Goal: Task Accomplishment & Management: Manage account settings

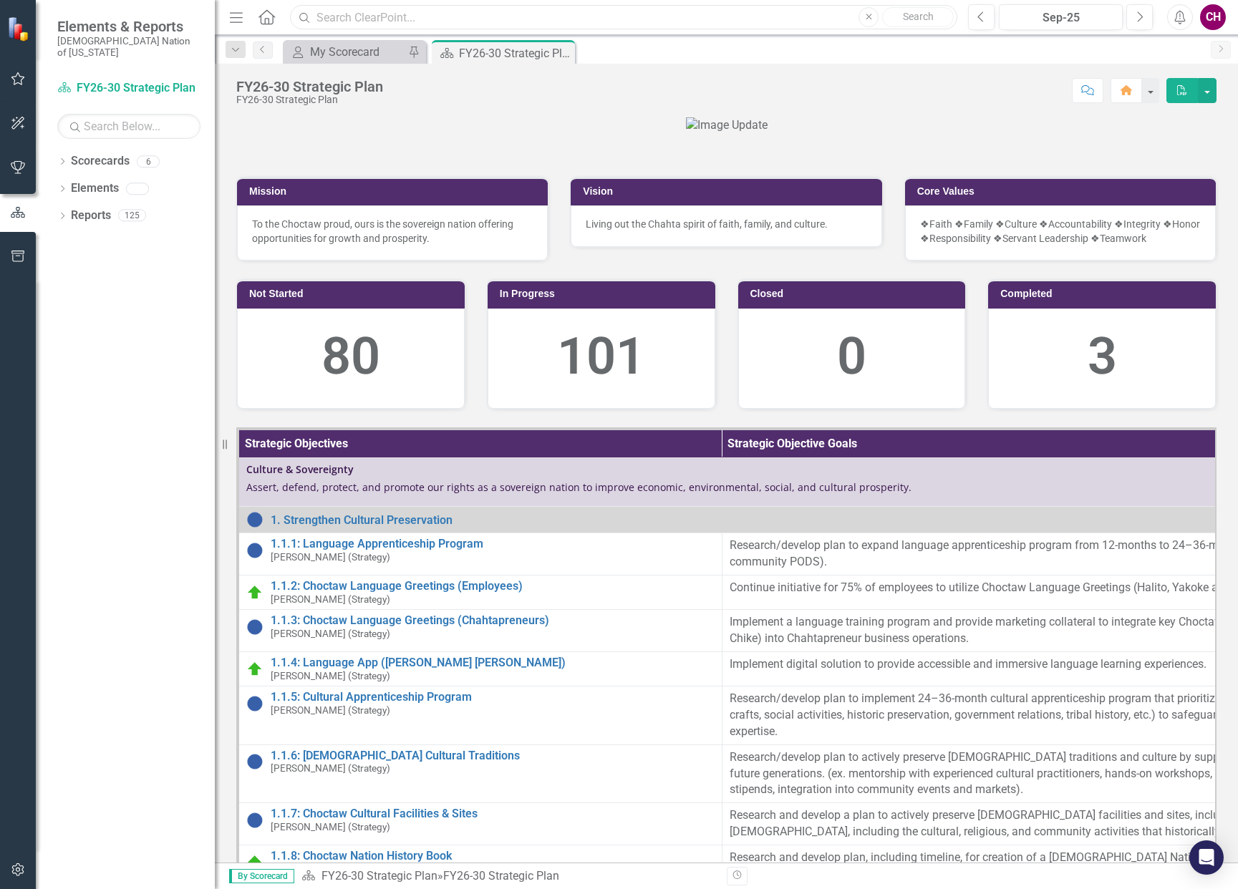
click at [565, 24] on input "text" at bounding box center [623, 17] width 667 height 25
drag, startPoint x: 369, startPoint y: 17, endPoint x: 284, endPoint y: 19, distance: 85.2
click at [284, 19] on div "Menu Home Search apprenti Close Search" at bounding box center [590, 17] width 728 height 27
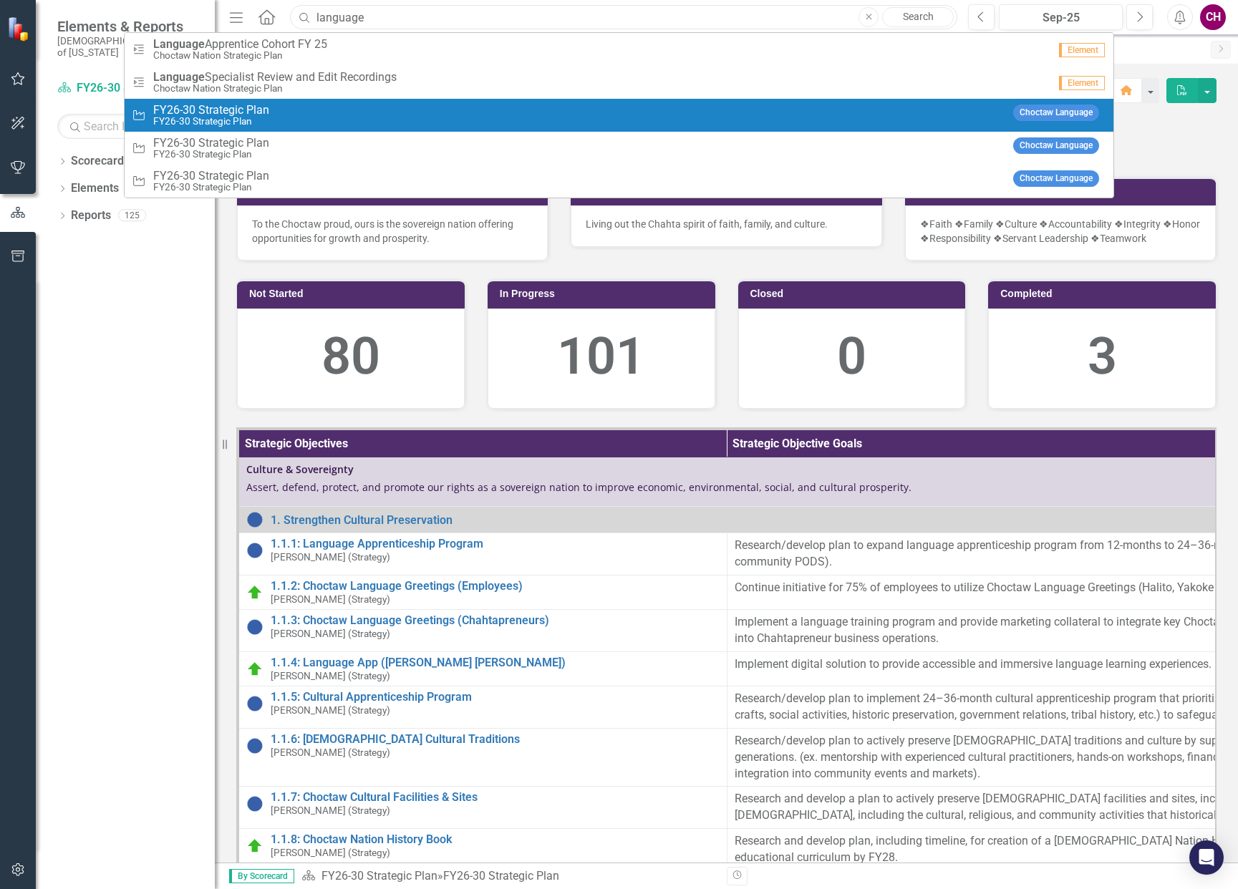
type input "language"
click at [185, 120] on small "FY26-30 Strategic Plan" at bounding box center [211, 121] width 116 height 11
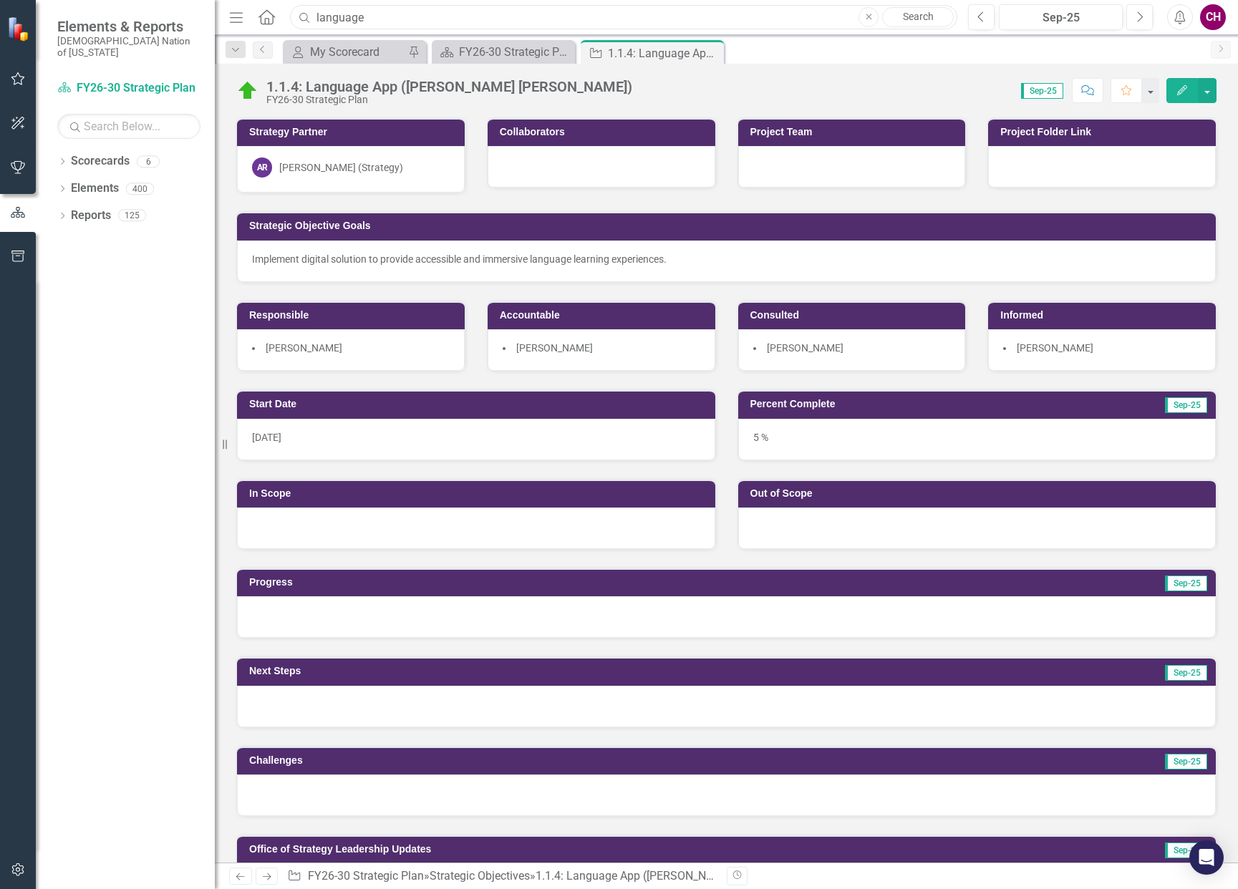
click at [505, 24] on input "language" at bounding box center [623, 17] width 667 height 25
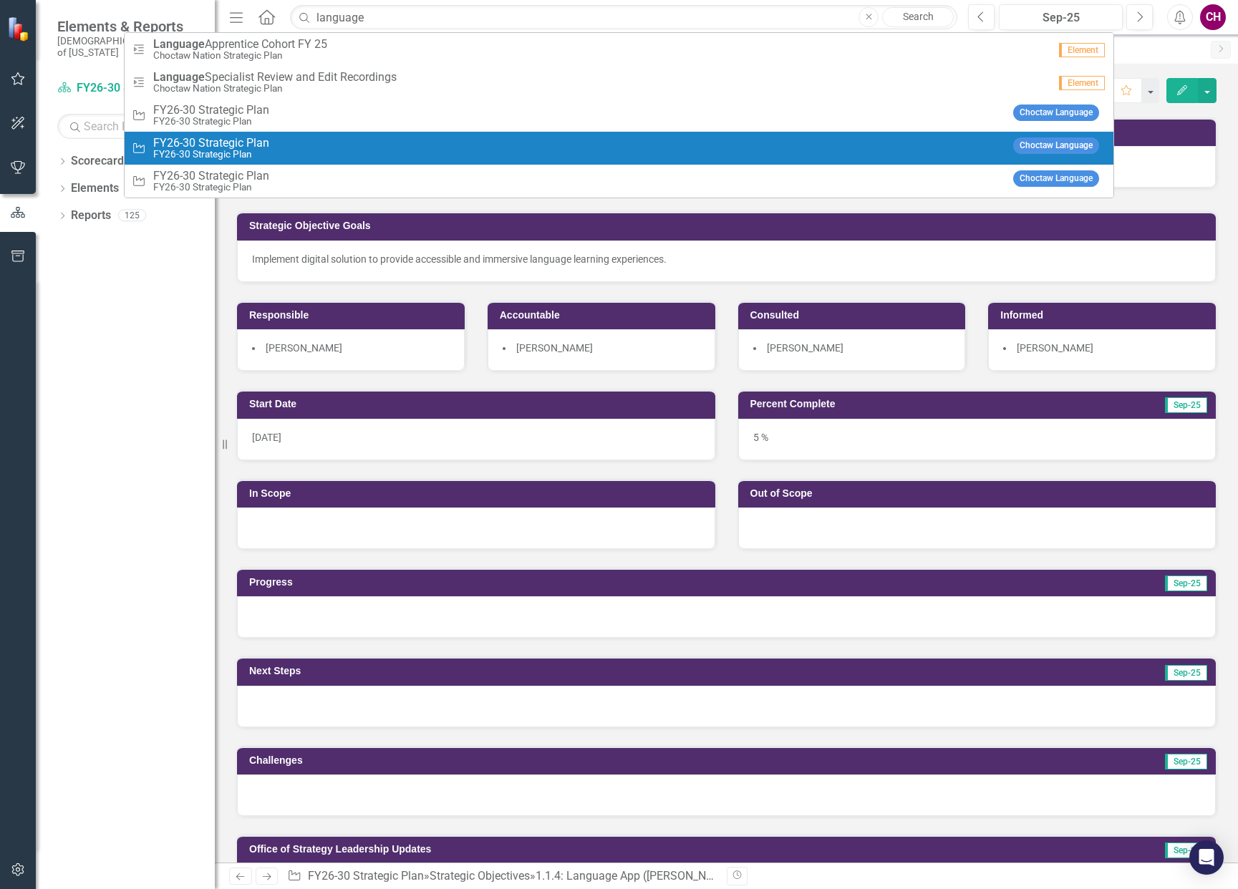
click at [447, 140] on div "Strategic Objective FY26-30 Strategic Plan FY26-30 Strategic Plan" at bounding box center [569, 149] width 874 height 24
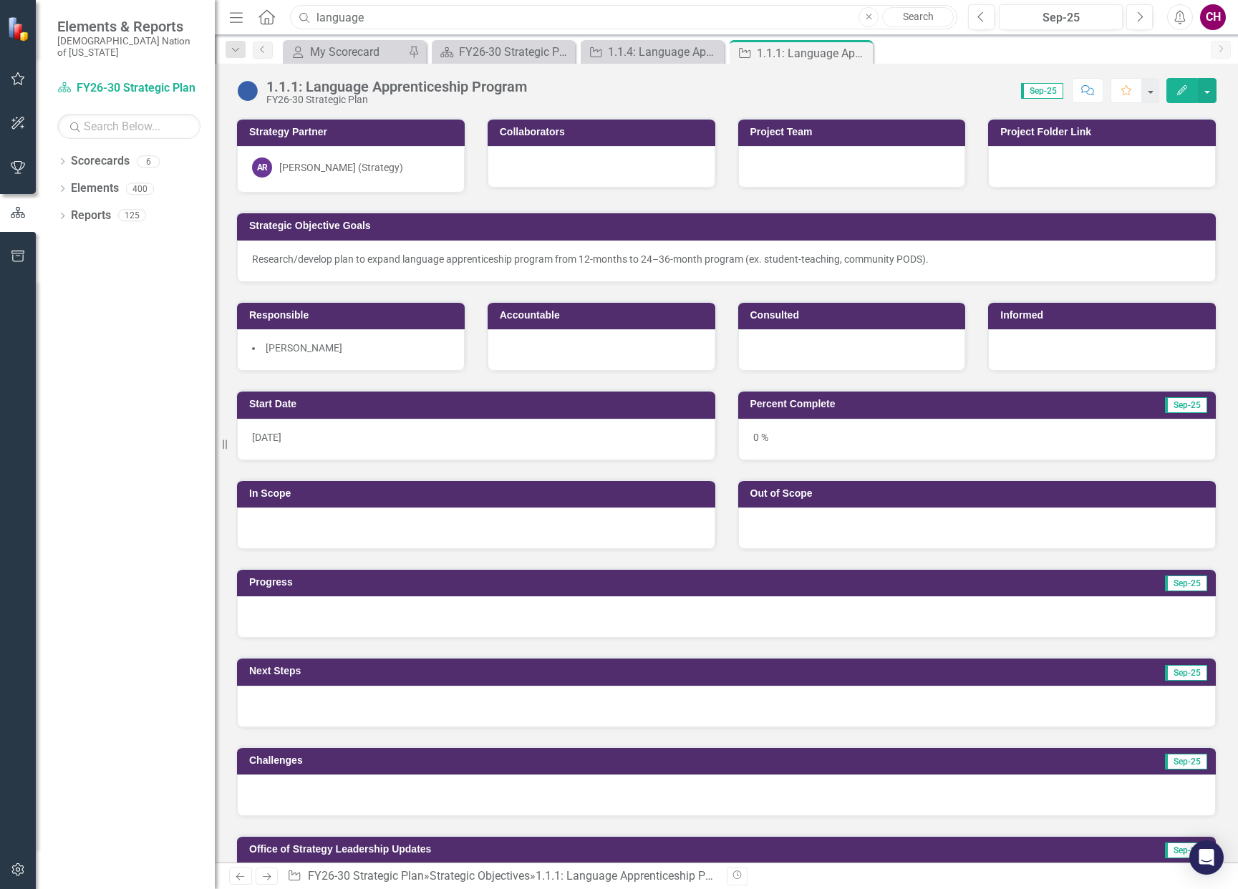
click at [488, 16] on input "language" at bounding box center [623, 17] width 667 height 25
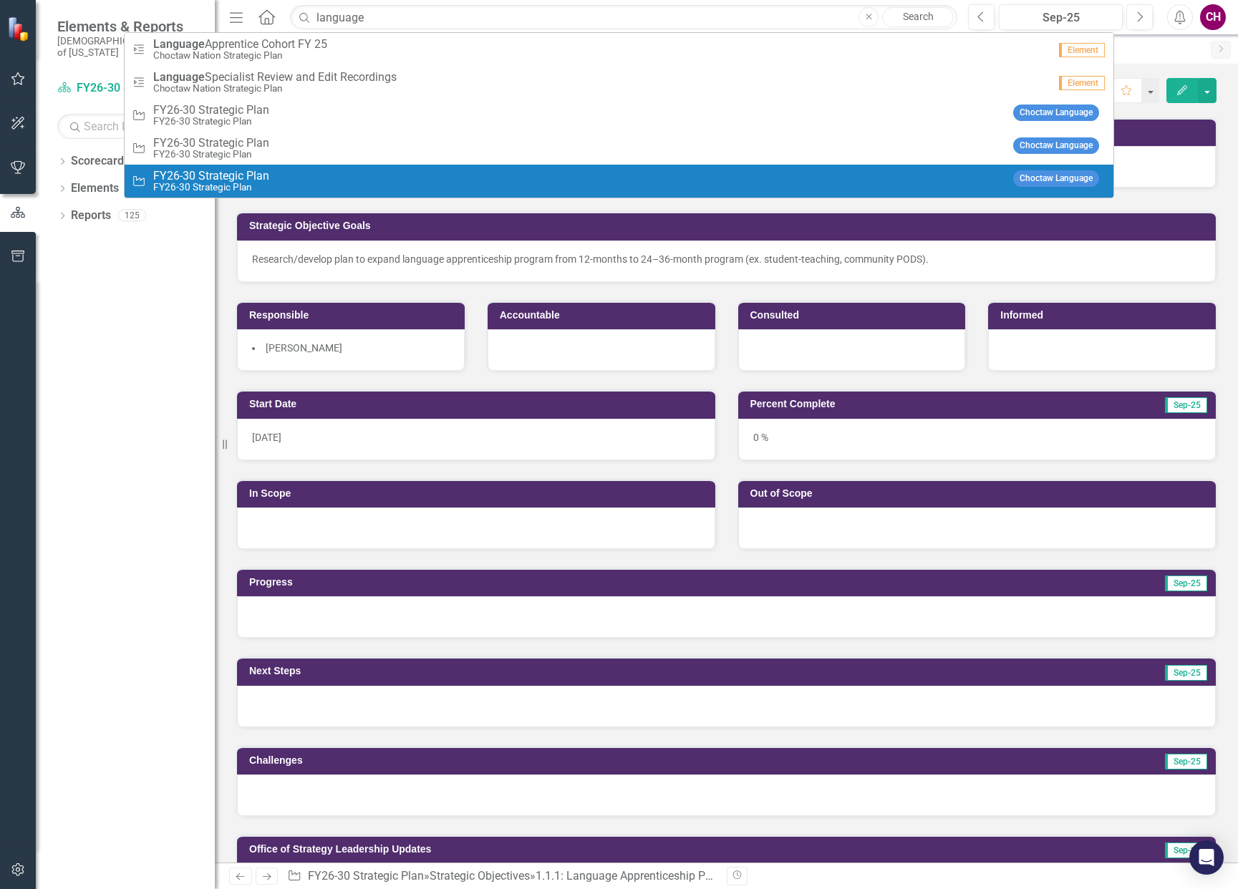
click at [538, 284] on div "Accountable" at bounding box center [601, 327] width 251 height 89
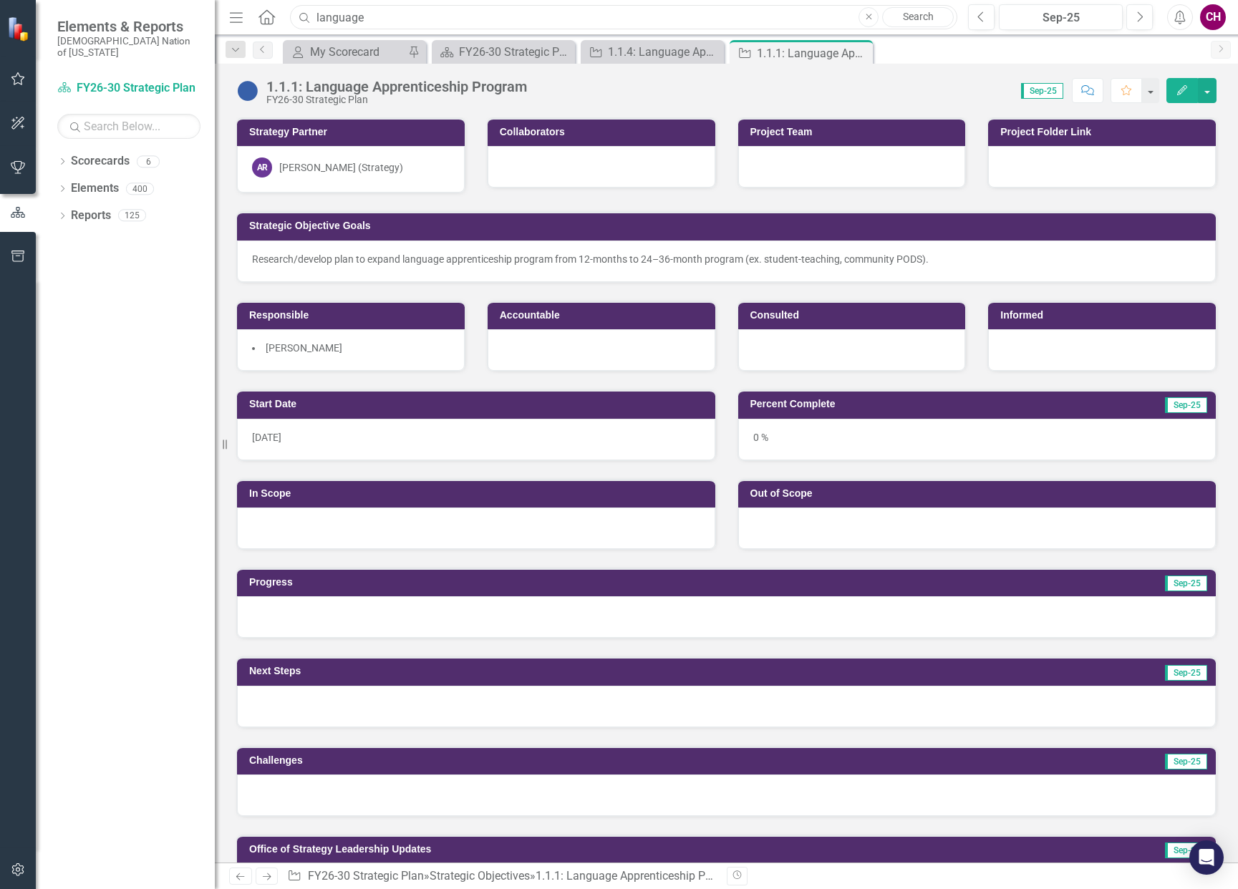
click at [463, 16] on input "language" at bounding box center [623, 17] width 667 height 25
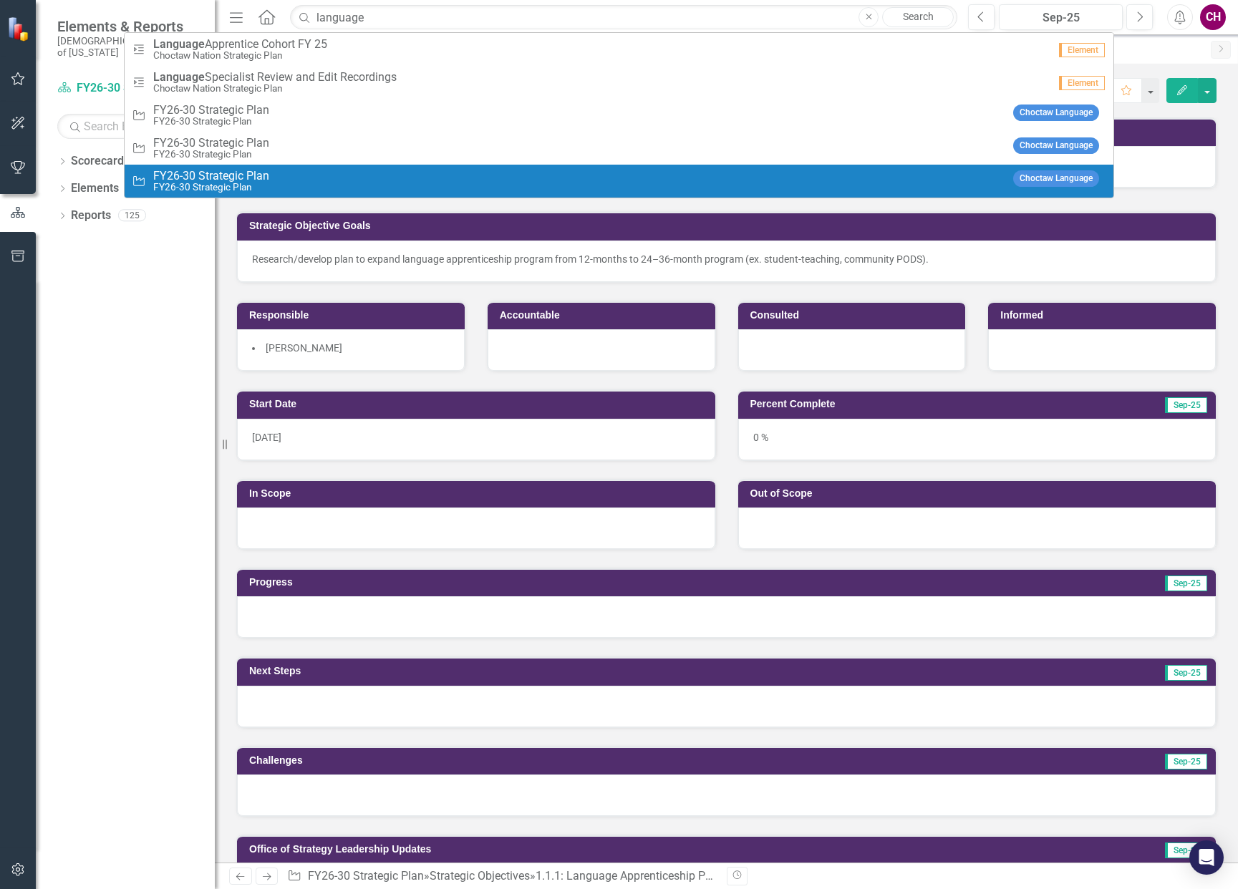
click at [342, 179] on div "Strategic Objective FY26-30 Strategic Plan FY26-30 Strategic Plan" at bounding box center [569, 182] width 874 height 24
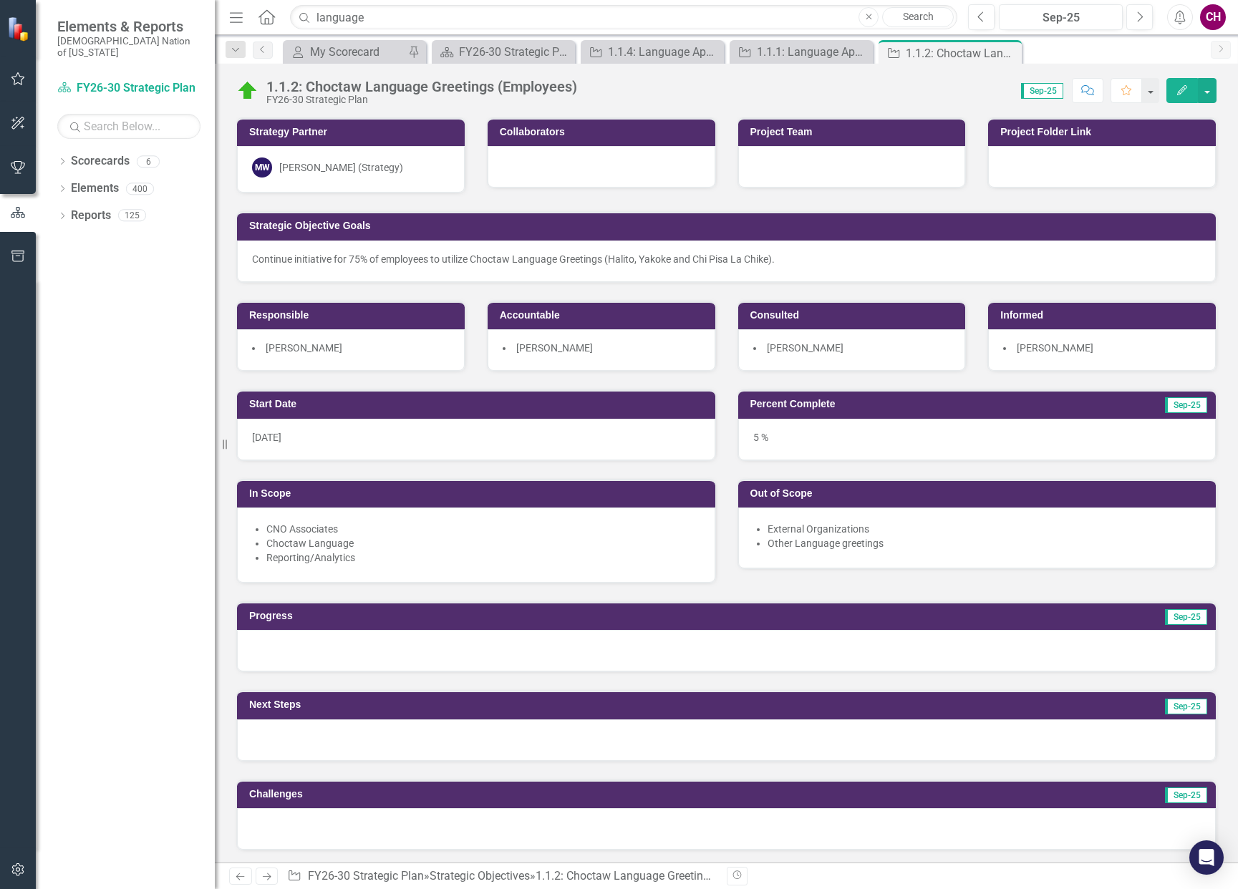
click at [0, 0] on icon "Close" at bounding box center [0, 0] width 0 height 0
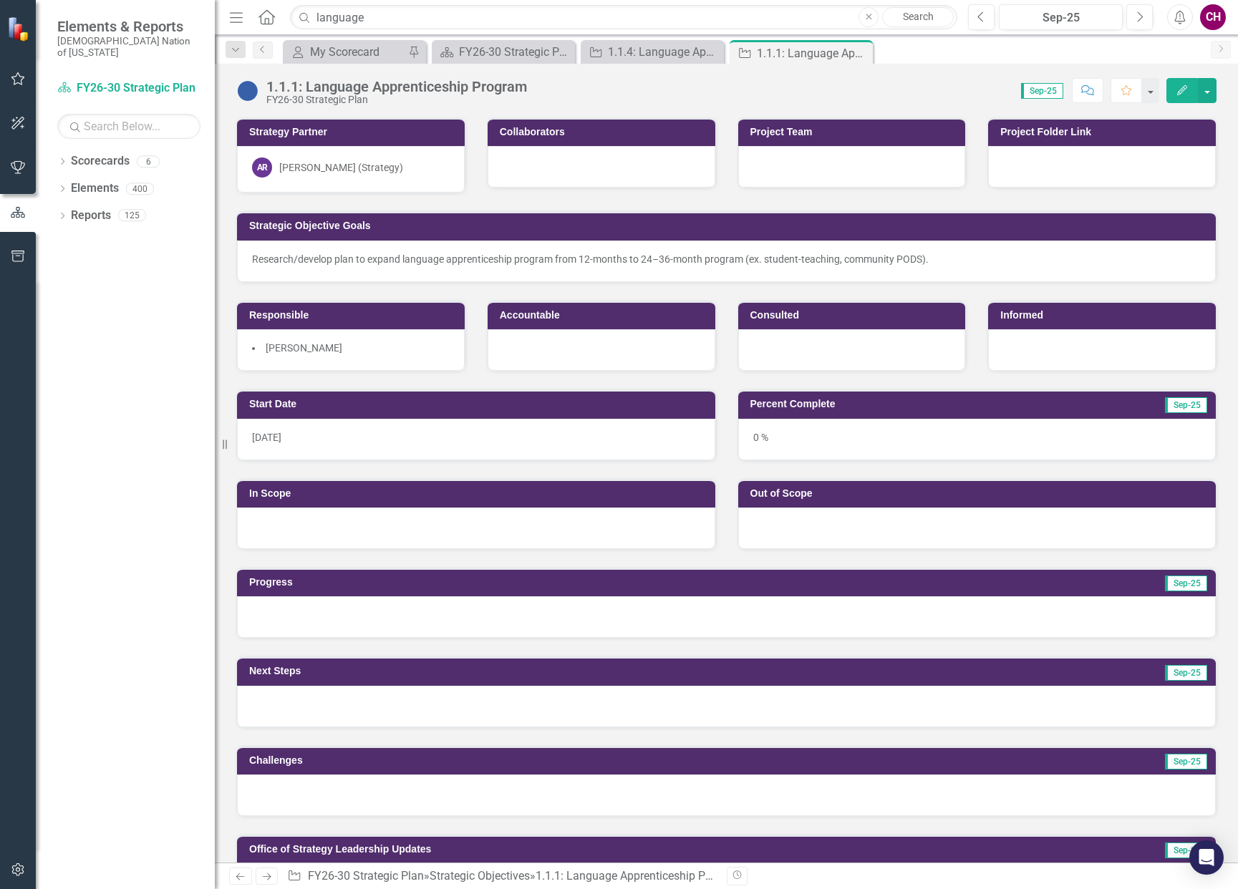
drag, startPoint x: 251, startPoint y: 262, endPoint x: 599, endPoint y: 269, distance: 347.4
click at [549, 266] on div "Research/develop plan to expand language apprenticeship program from 12-months …" at bounding box center [726, 262] width 979 height 42
click at [909, 260] on p "Research/develop plan to expand language apprenticeship program from 12-months …" at bounding box center [726, 259] width 949 height 14
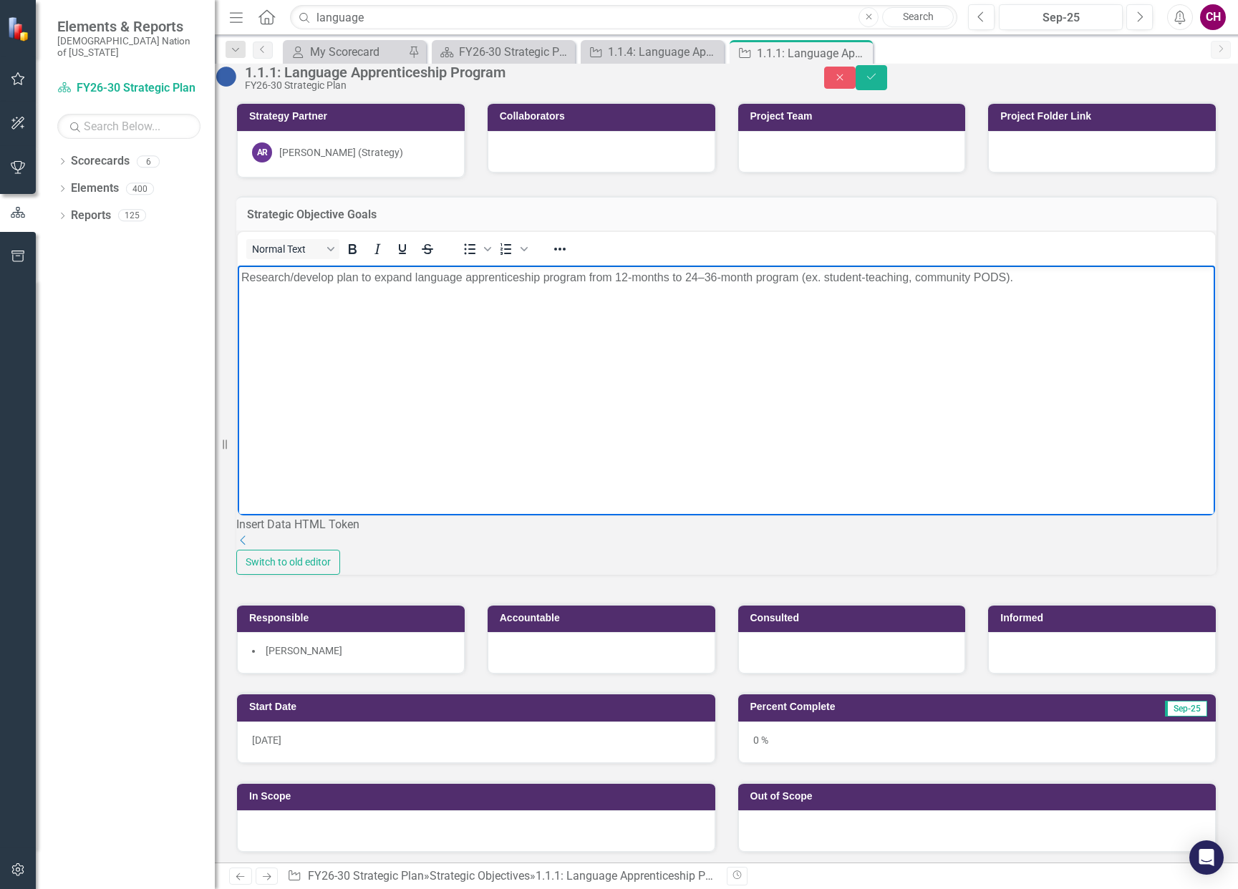
click at [798, 281] on p "Research/develop plan to expand language apprenticeship program from 12-months …" at bounding box center [726, 277] width 970 height 17
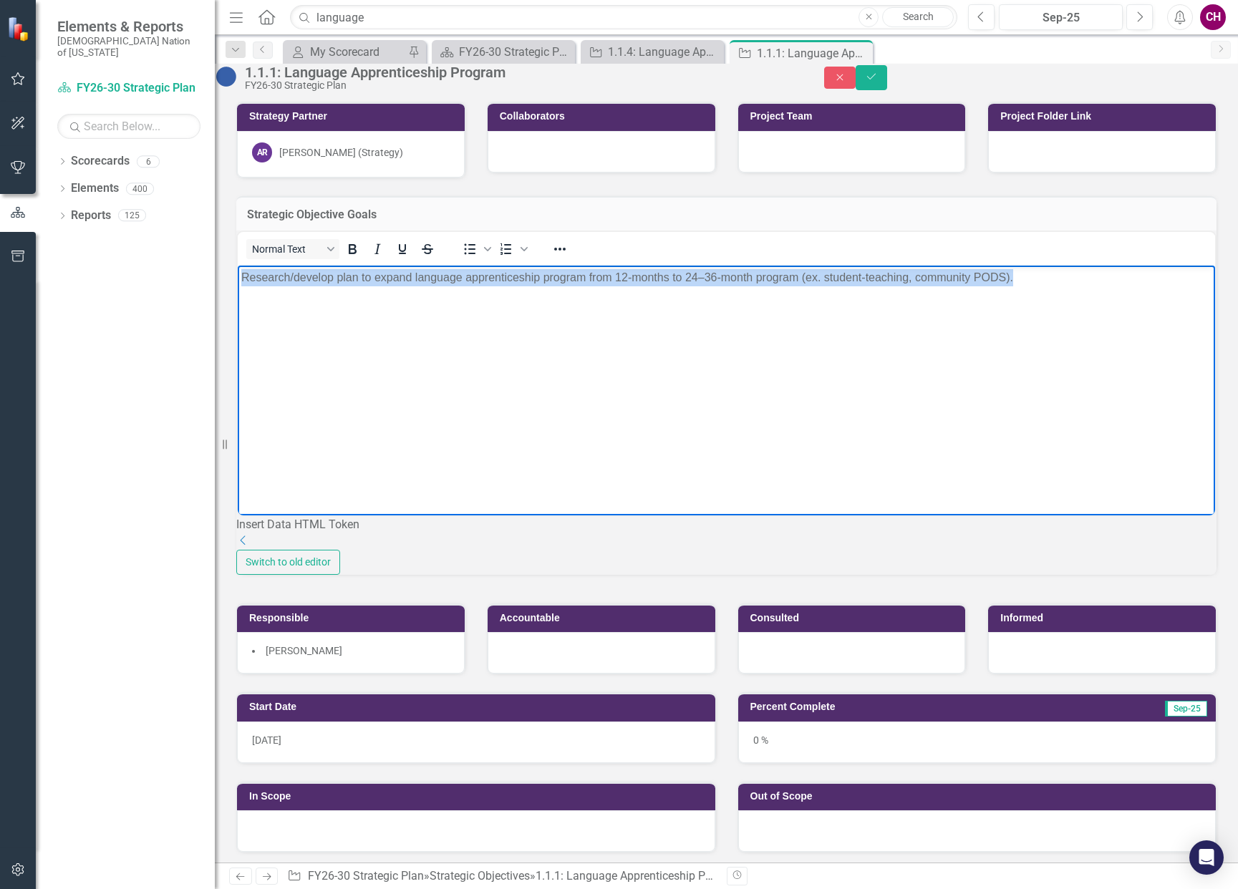
drag, startPoint x: 1015, startPoint y: 280, endPoint x: 223, endPoint y: 280, distance: 792.7
click at [238, 280] on html "Research/develop plan to expand language apprenticeship program from 12-months …" at bounding box center [726, 373] width 977 height 215
copy p "Research/develop plan to expand language apprenticeship program from 12-months …"
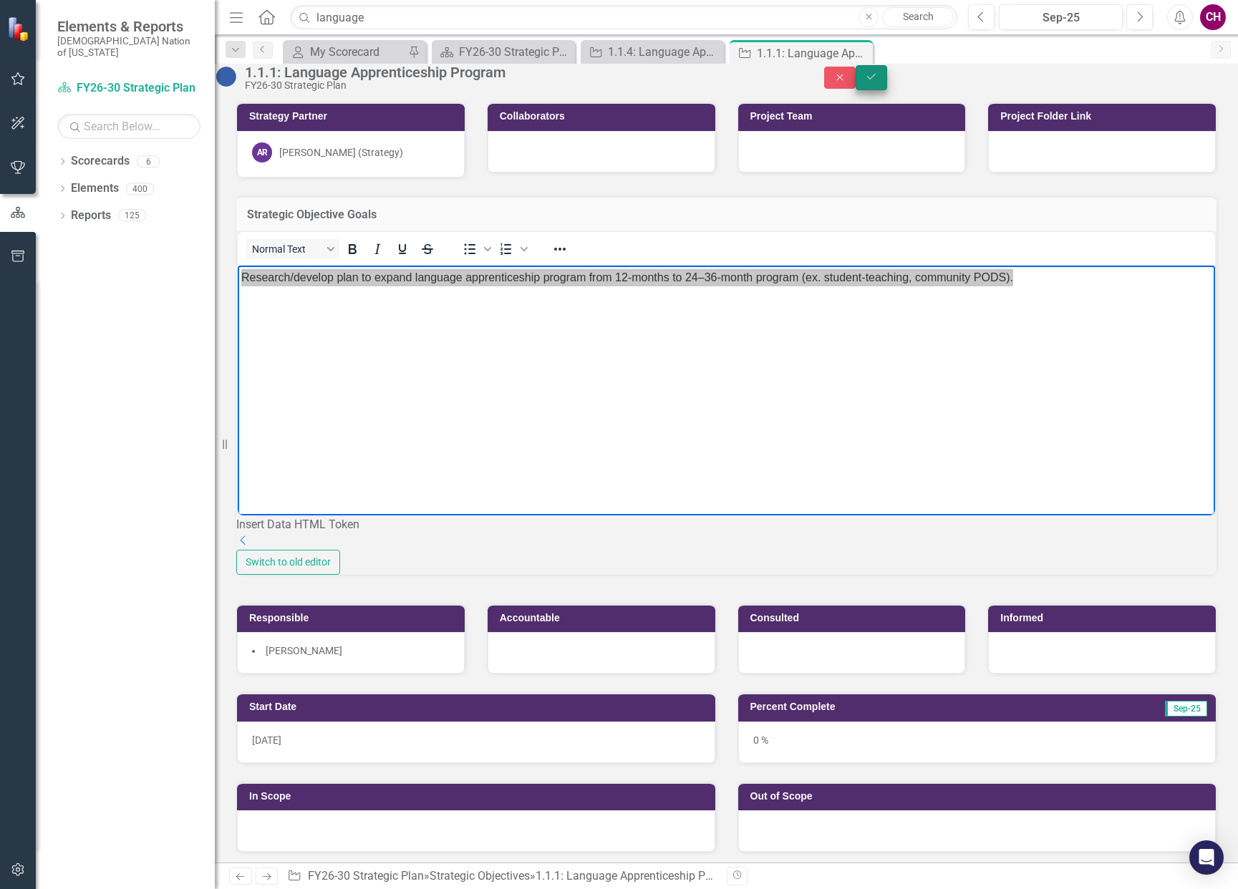
drag, startPoint x: 1190, startPoint y: 93, endPoint x: 1182, endPoint y: 95, distance: 8.7
click at [887, 90] on button "Save" at bounding box center [872, 77] width 32 height 25
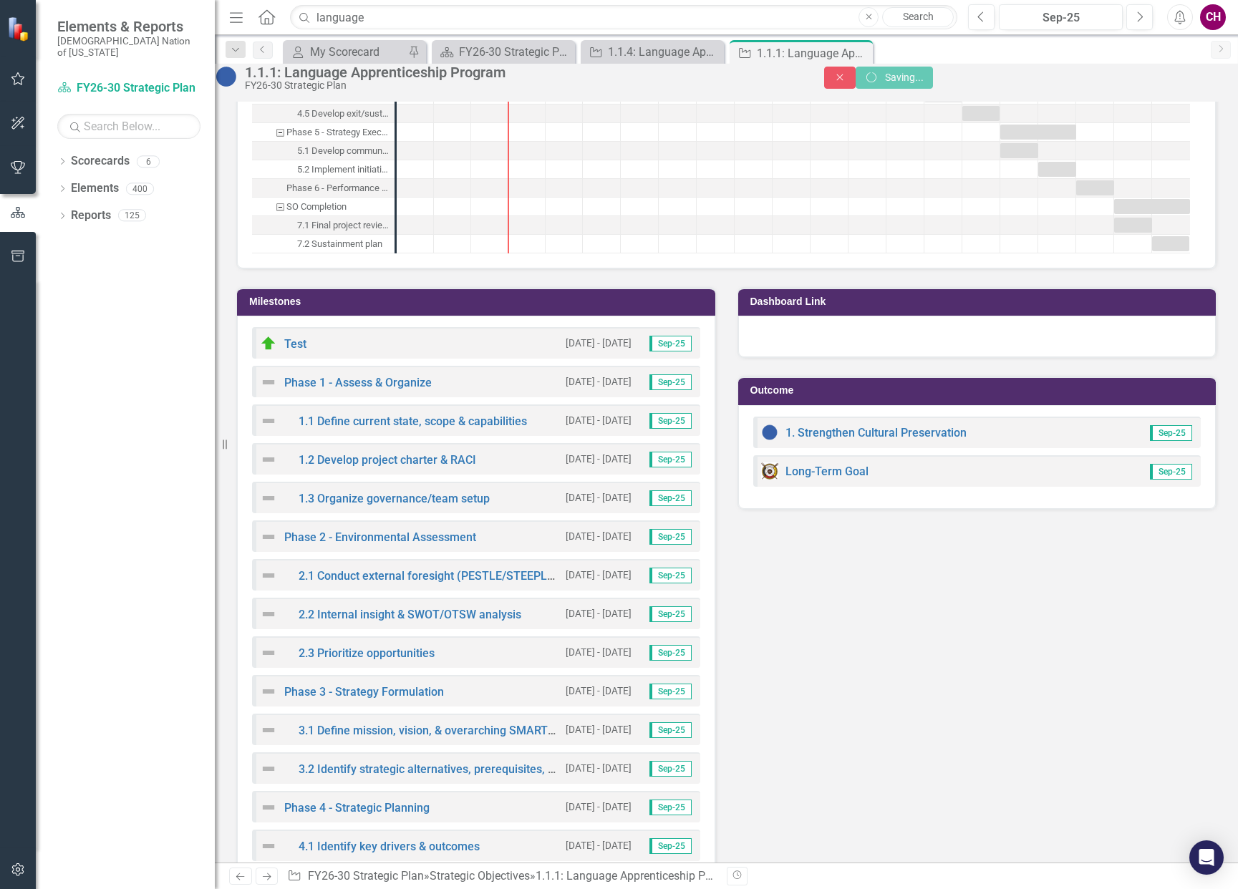
scroll to position [1443, 0]
